Goal: Information Seeking & Learning: Find specific page/section

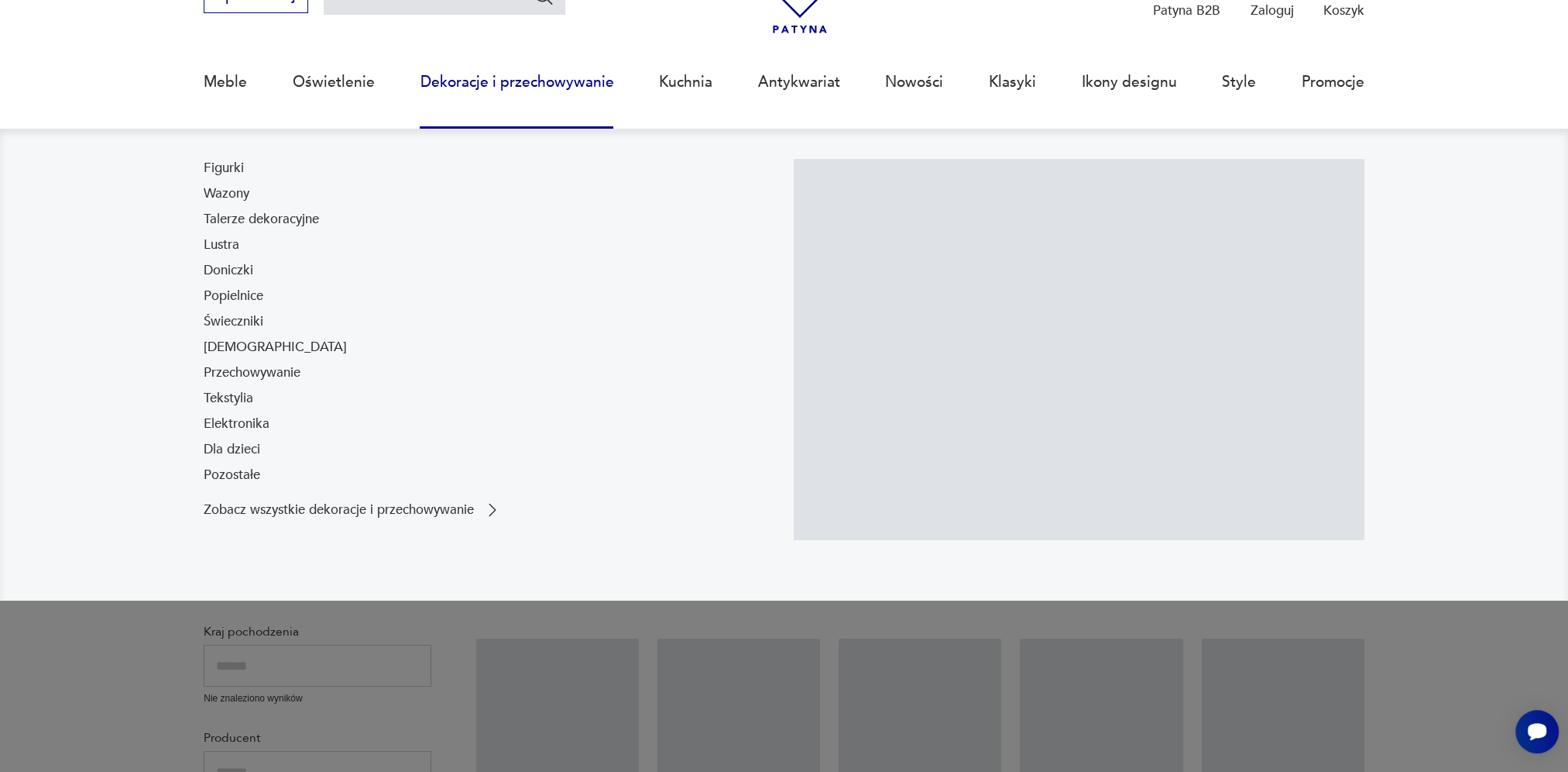
click at [119, 289] on nav "Figurki Wazony Talerze dekoracyjne Lustra Doniczki Popielnice Świeczniki [DEMOG…" at bounding box center [784, 364] width 1568 height 470
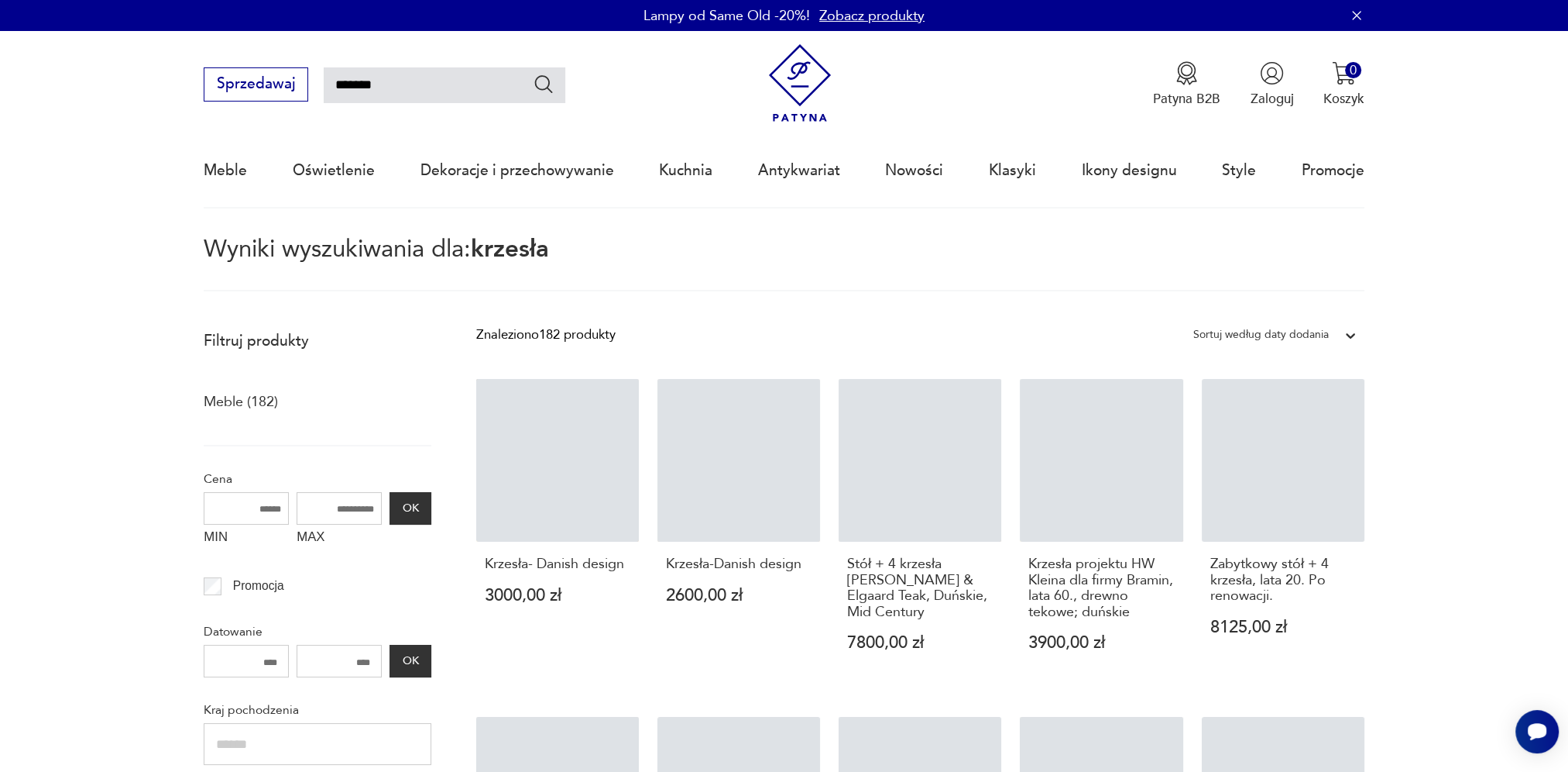
drag, startPoint x: 120, startPoint y: 286, endPoint x: 92, endPoint y: 257, distance: 40.3
click at [90, 258] on section "Wyniki wyszukiwania dla: krzesła" at bounding box center [784, 264] width 1568 height 53
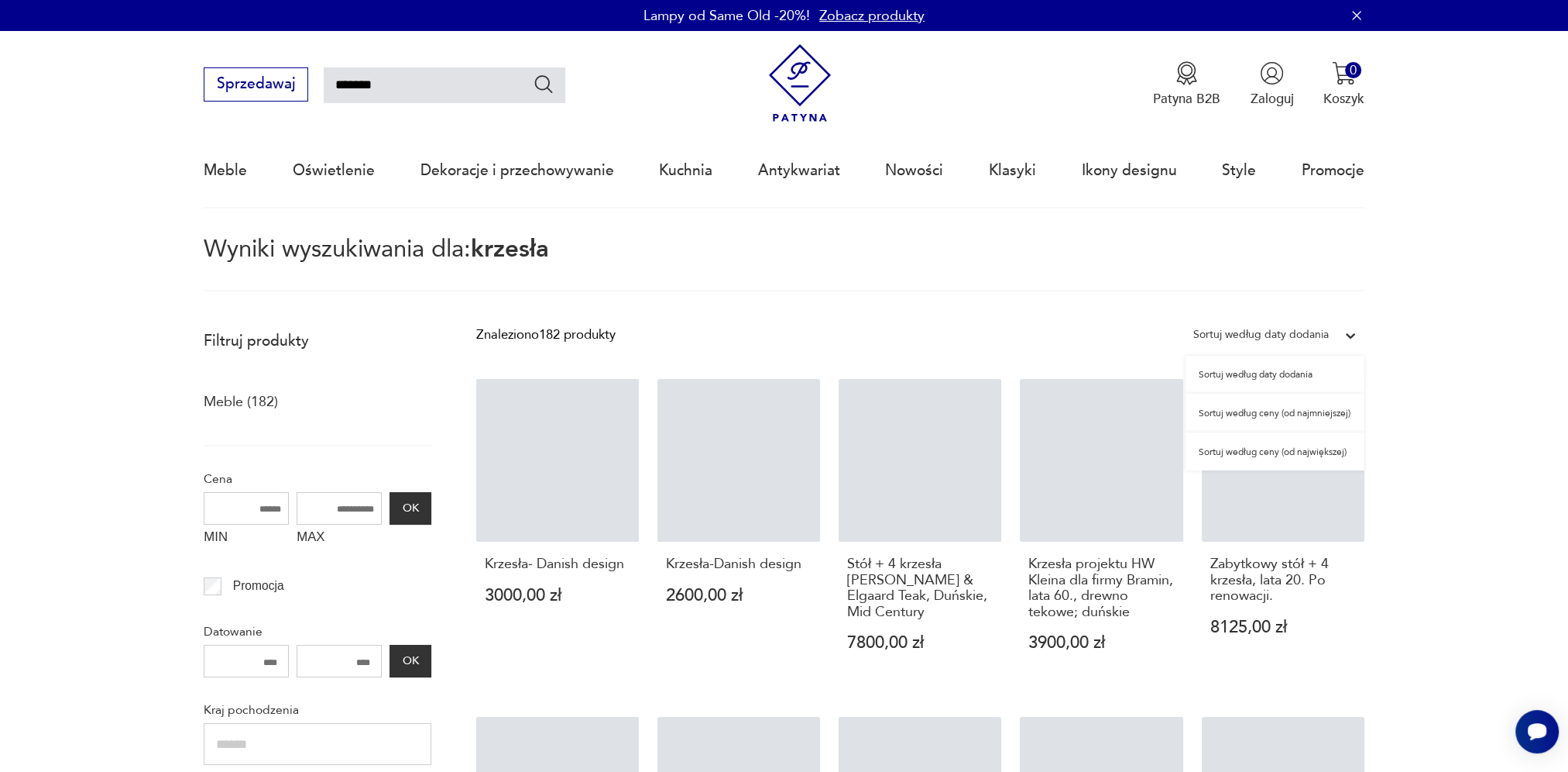
click at [1331, 338] on div "Sortuj według daty dodania" at bounding box center [1261, 335] width 151 height 23
click at [1301, 339] on div "Sortuj według daty dodania" at bounding box center [1261, 334] width 135 height 20
